Goal: Transaction & Acquisition: Book appointment/travel/reservation

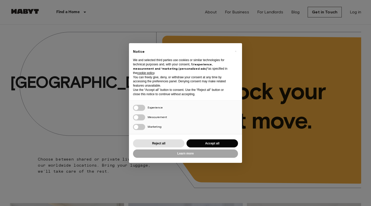
click at [355, 15] on div "× Notice We and selected third parties use cookies or similar technologies for …" at bounding box center [185, 103] width 371 height 206
click at [167, 143] on button "Reject all" at bounding box center [158, 143] width 51 height 8
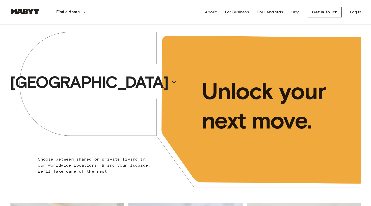
click at [350, 14] on link "Log in" at bounding box center [355, 12] width 11 height 6
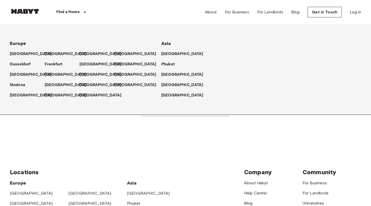
click at [61, 12] on p "Find a Home" at bounding box center [67, 12] width 23 height 6
click at [171, 88] on p "[GEOGRAPHIC_DATA]" at bounding box center [183, 85] width 42 height 6
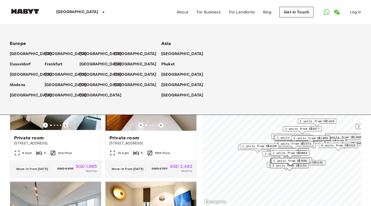
click at [201, 129] on div "Private rooms and apartments for rent in Singapore Move-in date ​ Move-in date …" at bounding box center [185, 115] width 351 height 182
click at [169, 22] on div "Singapore Europe Amsterdam Berlin Brussels Cologne Dusseldorf Frankfurt Graz Ha…" at bounding box center [185, 12] width 351 height 24
click at [202, 149] on div "Private rooms and apartments for rent in Singapore Move-in date ​ Move-in date …" at bounding box center [185, 115] width 351 height 182
click at [172, 85] on p "[GEOGRAPHIC_DATA]" at bounding box center [183, 85] width 42 height 6
click at [202, 150] on div "Private rooms and apartments for rent in Singapore Move-in date ​ Move-in date …" at bounding box center [185, 115] width 351 height 182
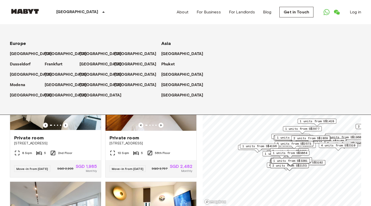
scroll to position [37, 0]
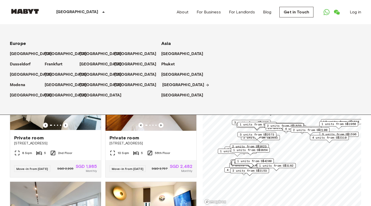
click at [205, 83] on icon at bounding box center [207, 85] width 4 height 4
click at [75, 15] on p "[GEOGRAPHIC_DATA]" at bounding box center [77, 12] width 42 height 6
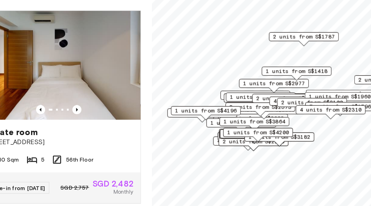
scroll to position [1, 0]
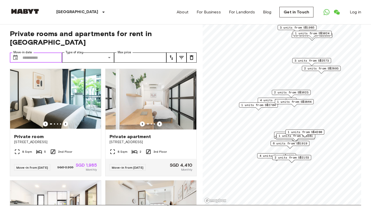
click at [45, 52] on input "Move-in date" at bounding box center [42, 57] width 40 height 10
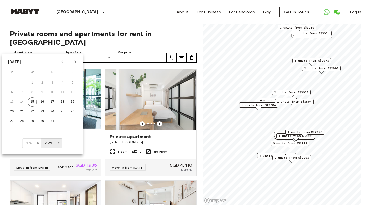
click at [73, 64] on icon "Next month" at bounding box center [75, 62] width 6 height 6
click at [73, 84] on button "4" at bounding box center [72, 82] width 9 height 9
type input "**********"
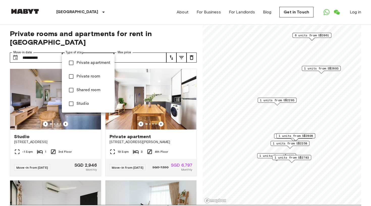
click at [83, 69] on li "Private apartment" at bounding box center [88, 63] width 53 height 14
type input "**********"
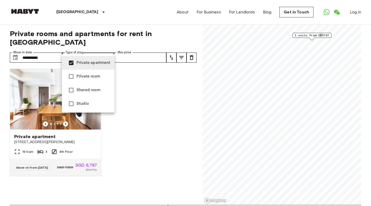
click at [134, 50] on div at bounding box center [185, 103] width 371 height 206
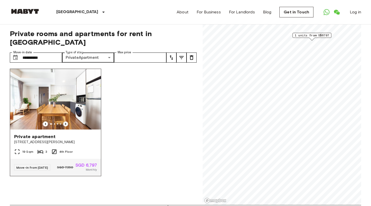
click at [66, 121] on icon "Previous image" at bounding box center [65, 123] width 5 height 5
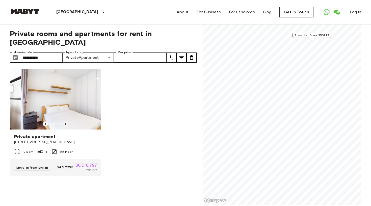
click at [66, 121] on icon "Previous image" at bounding box center [65, 123] width 5 height 5
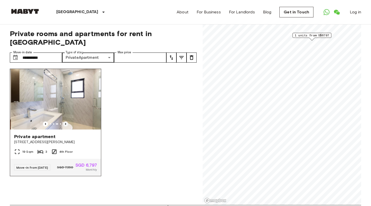
click at [66, 121] on icon "Previous image" at bounding box center [65, 123] width 5 height 5
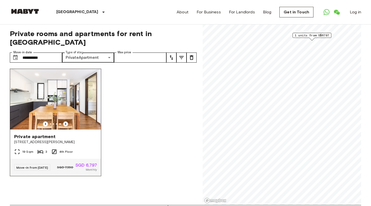
click at [66, 121] on icon "Previous image" at bounding box center [65, 123] width 5 height 5
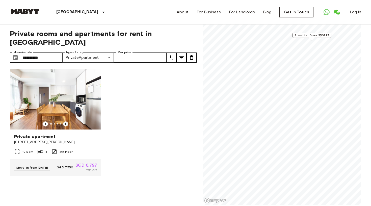
click at [64, 121] on icon "Previous image" at bounding box center [65, 123] width 5 height 5
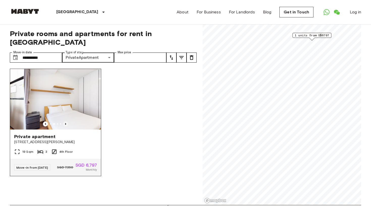
click at [64, 121] on icon "Previous image" at bounding box center [65, 123] width 5 height 5
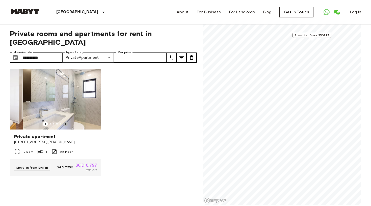
click at [64, 121] on icon "Previous image" at bounding box center [65, 123] width 5 height 5
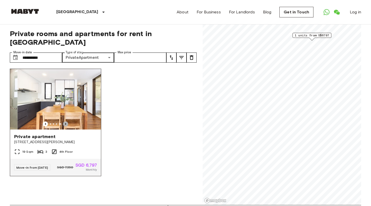
click at [64, 121] on icon "Previous image" at bounding box center [65, 123] width 5 height 5
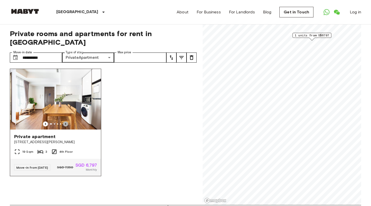
click at [64, 121] on icon "Previous image" at bounding box center [65, 123] width 5 height 5
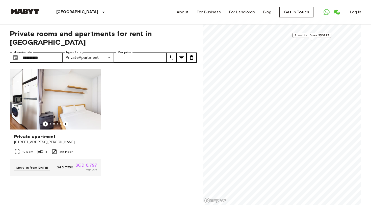
click at [50, 136] on div "Private apartment 6 Sarkies Rd" at bounding box center [55, 138] width 91 height 19
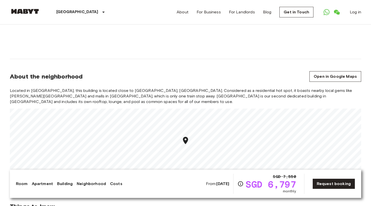
scroll to position [427, 0]
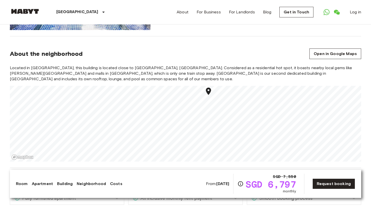
drag, startPoint x: 185, startPoint y: 109, endPoint x: 205, endPoint y: 88, distance: 29.3
click at [205, 88] on icon "Map marker" at bounding box center [208, 91] width 9 height 9
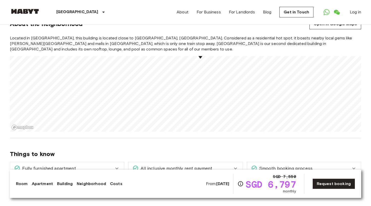
scroll to position [454, 0]
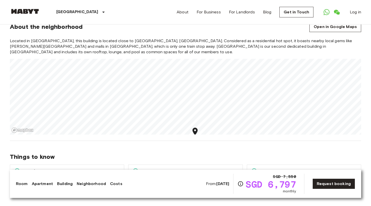
drag, startPoint x: 325, startPoint y: 45, endPoint x: 200, endPoint y: 148, distance: 161.8
click at [200, 148] on div "Asia Singapore Singapore Private apartment Private apartment From Dec 24 2025 6…" at bounding box center [185, 190] width 363 height 1241
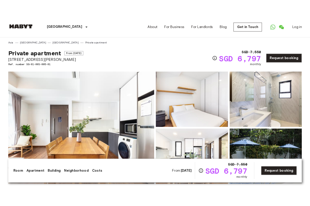
scroll to position [0, 0]
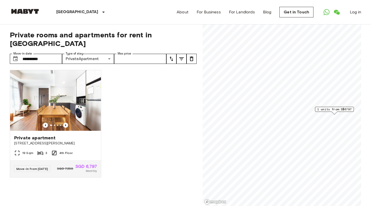
scroll to position [1, 0]
